Goal: Information Seeking & Learning: Learn about a topic

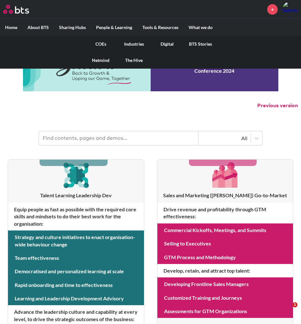
click at [101, 43] on link "COEs" at bounding box center [100, 44] width 33 height 17
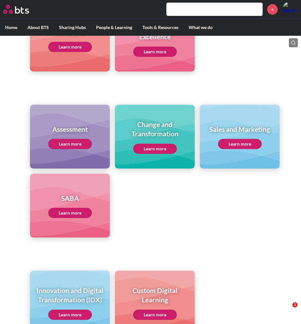
scroll to position [262, 0]
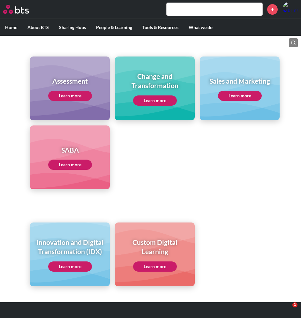
click at [80, 269] on link "Learn more" at bounding box center [70, 267] width 44 height 10
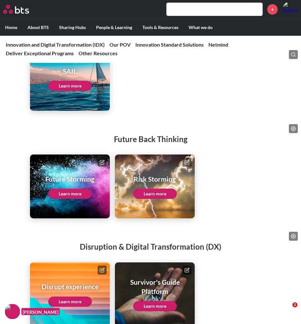
scroll to position [887, 0]
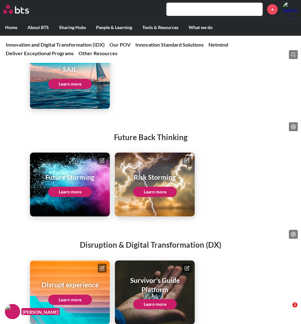
click at [65, 197] on link "Learn more" at bounding box center [70, 192] width 44 height 10
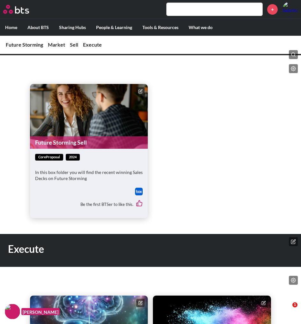
scroll to position [393, 0]
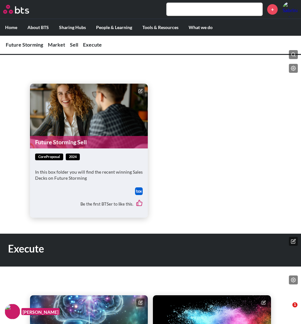
click at [137, 191] on img at bounding box center [139, 192] width 8 height 8
